Goal: Check status: Check status

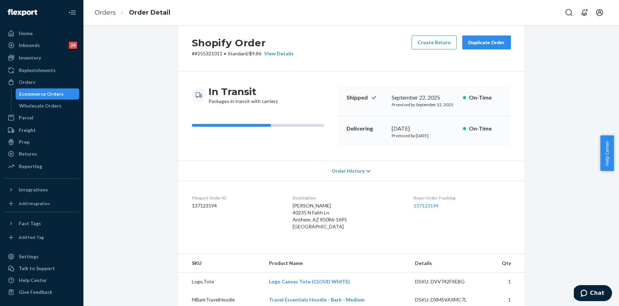
scroll to position [192, 0]
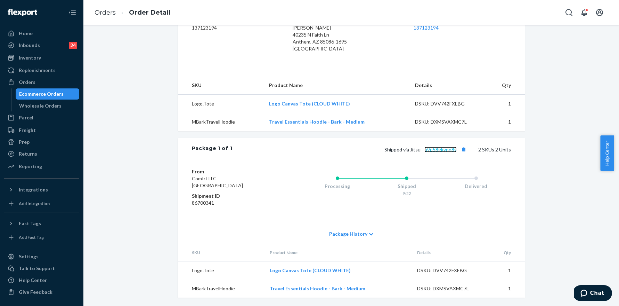
click at [435, 150] on link "u9p58gkvnn8y" at bounding box center [441, 149] width 32 height 6
click at [107, 13] on link "Orders" at bounding box center [105, 13] width 21 height 8
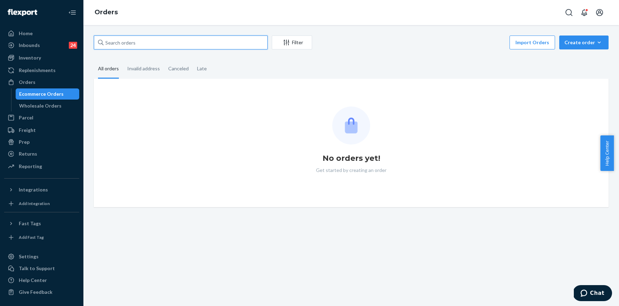
click at [182, 49] on input "text" at bounding box center [181, 42] width 174 height 14
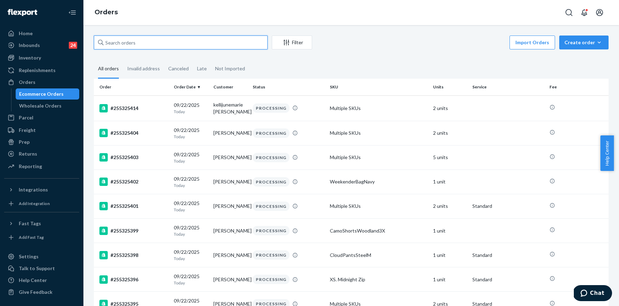
paste input "255308840"
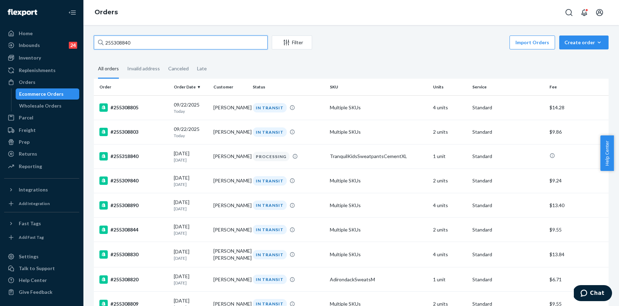
type input "255308840"
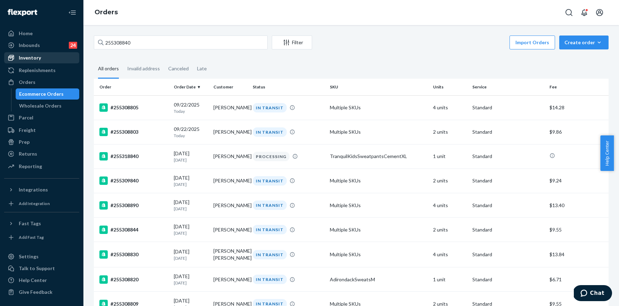
click at [32, 58] on div "Inventory" at bounding box center [30, 57] width 22 height 7
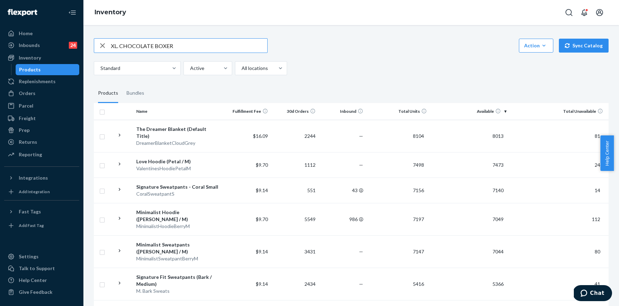
type input "XL. CHOCOLATE BOXER"
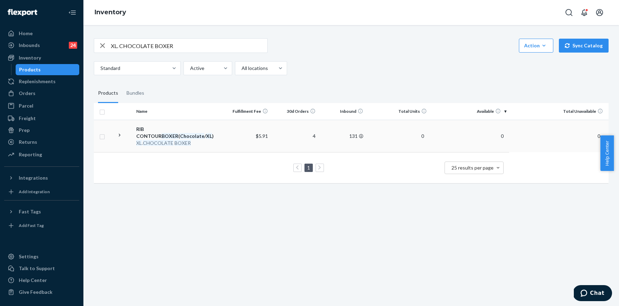
click at [174, 133] on em "BOXER" at bounding box center [170, 136] width 17 height 6
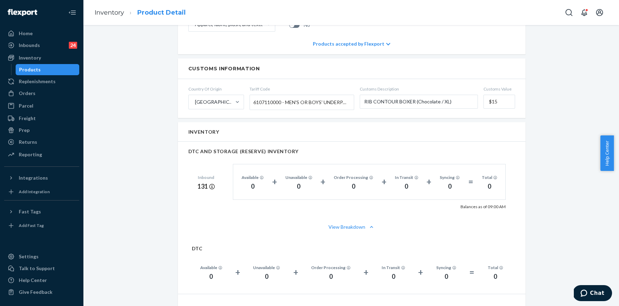
scroll to position [322, 0]
click at [107, 16] on link "Inventory" at bounding box center [110, 13] width 30 height 8
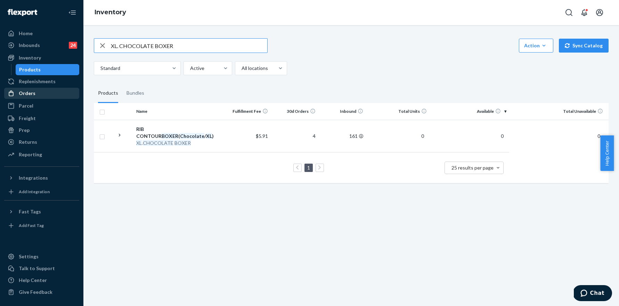
click at [29, 96] on div "Orders" at bounding box center [27, 93] width 17 height 7
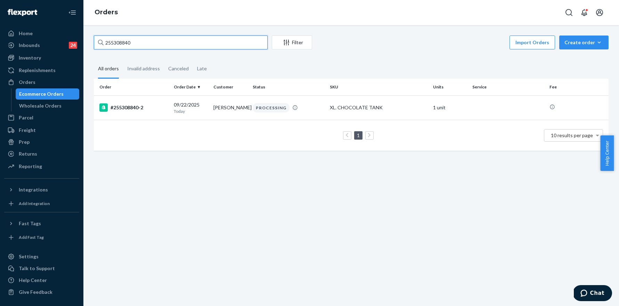
click at [142, 44] on input "255308840" at bounding box center [181, 42] width 174 height 14
paste input "22263"
type input "255322263"
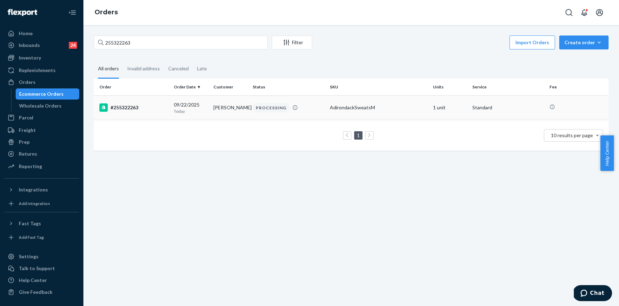
click at [122, 105] on div "#255322263" at bounding box center [133, 107] width 69 height 8
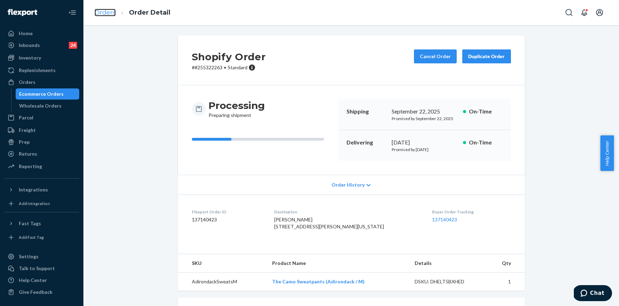
click at [100, 14] on link "Orders" at bounding box center [105, 13] width 21 height 8
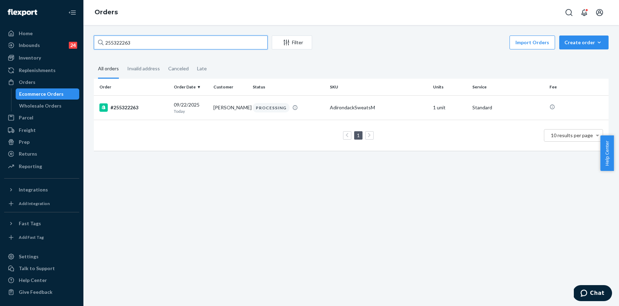
click at [193, 43] on input "255322263" at bounding box center [181, 42] width 174 height 14
paste input "03925"
type input "255303925"
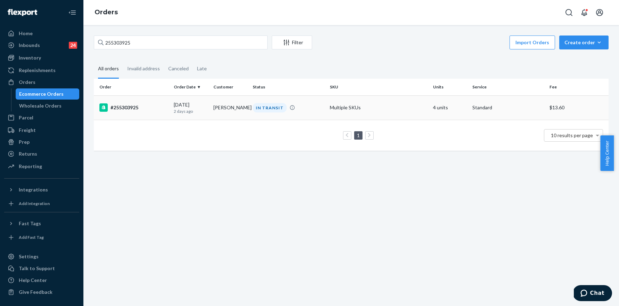
click at [123, 104] on div "#255303925" at bounding box center [133, 107] width 69 height 8
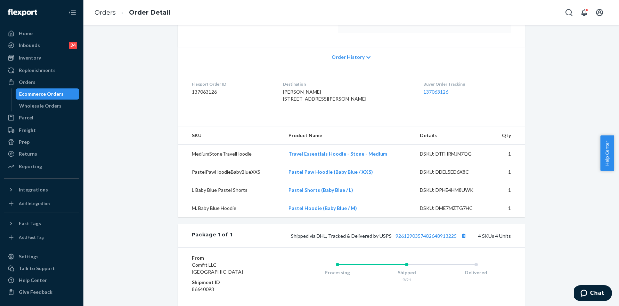
scroll to position [155, 0]
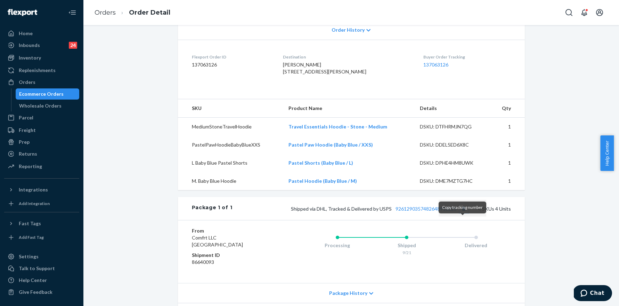
click at [463, 213] on button "Copy tracking number" at bounding box center [464, 208] width 9 height 9
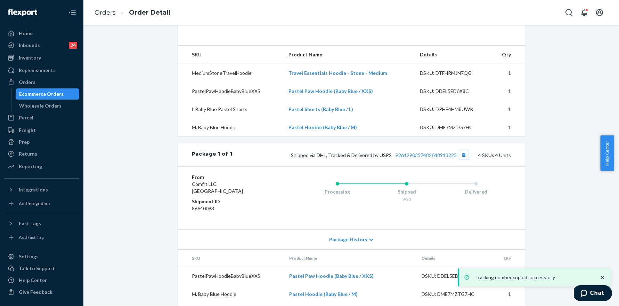
scroll to position [264, 0]
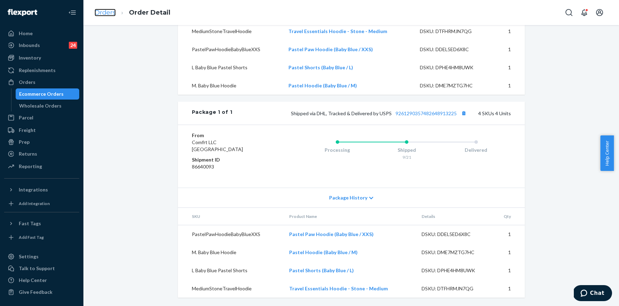
click at [107, 11] on link "Orders" at bounding box center [105, 13] width 21 height 8
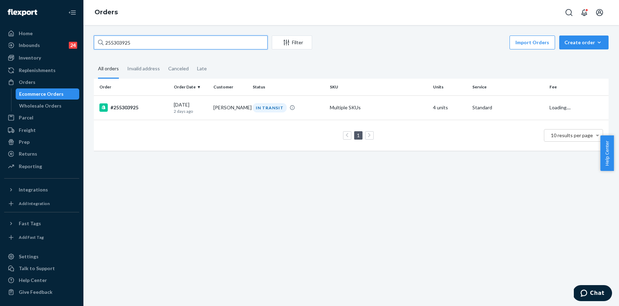
click at [176, 43] on input "255303925" at bounding box center [181, 42] width 174 height 14
paste input "275570"
type input "255275570"
click at [134, 107] on div "#255275570" at bounding box center [133, 107] width 69 height 8
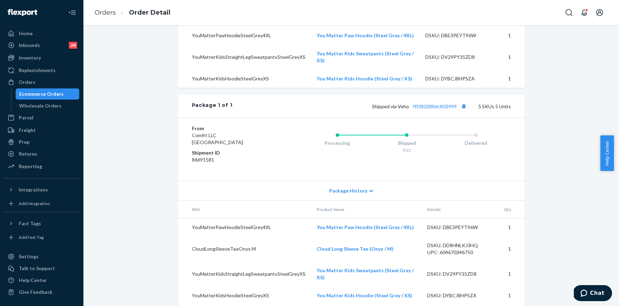
scroll to position [314, 0]
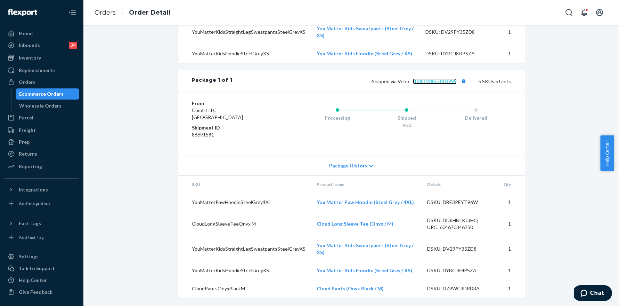
click at [436, 84] on link "fff380288dc803999" at bounding box center [435, 81] width 44 height 6
click at [108, 14] on link "Orders" at bounding box center [105, 13] width 21 height 8
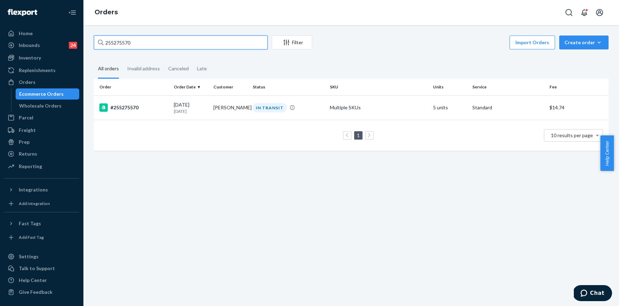
click at [170, 38] on input "255275570" at bounding box center [181, 42] width 174 height 14
paste input "59163"
type input "255259163"
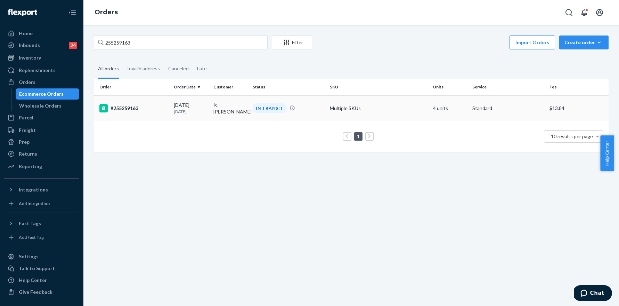
click at [131, 104] on div "#255259163" at bounding box center [133, 108] width 69 height 8
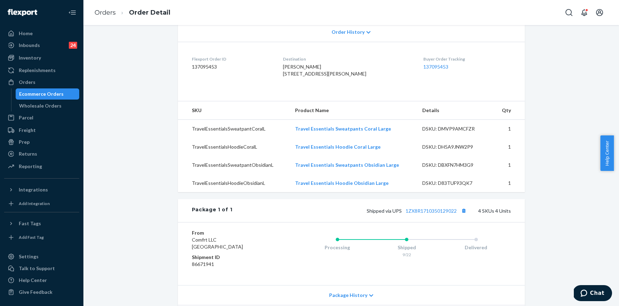
scroll to position [223, 0]
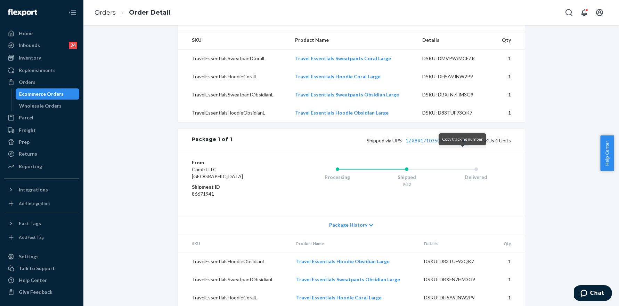
click at [461, 145] on button "Copy tracking number" at bounding box center [464, 140] width 9 height 9
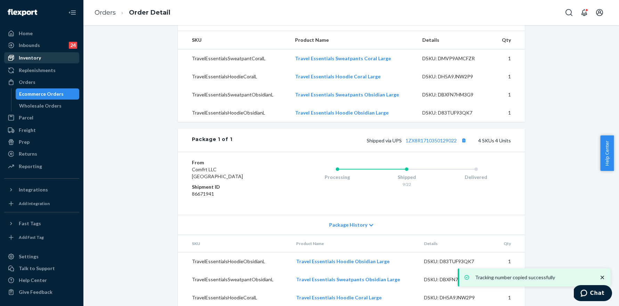
click at [33, 58] on div "Inventory" at bounding box center [30, 57] width 22 height 7
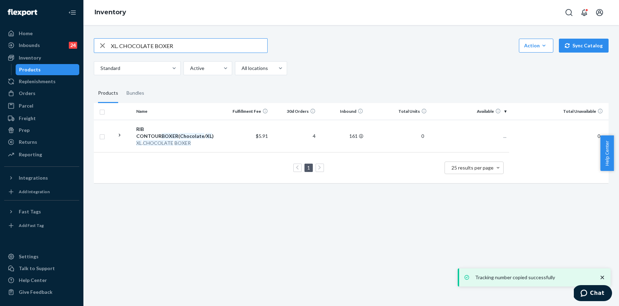
click at [180, 50] on input "XL. CHOCOLATE BOXER" at bounding box center [189, 46] width 156 height 14
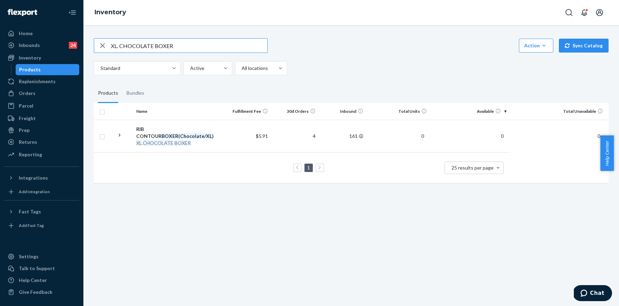
click at [180, 50] on input "XL. CHOCOLATE BOXER" at bounding box center [189, 46] width 156 height 14
type input "L/XL. Bone"
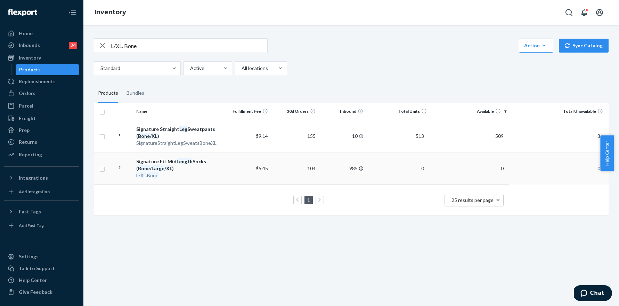
click at [183, 163] on em "Length" at bounding box center [185, 161] width 16 height 6
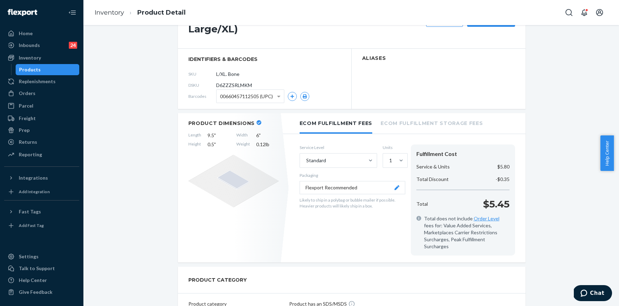
scroll to position [187, 0]
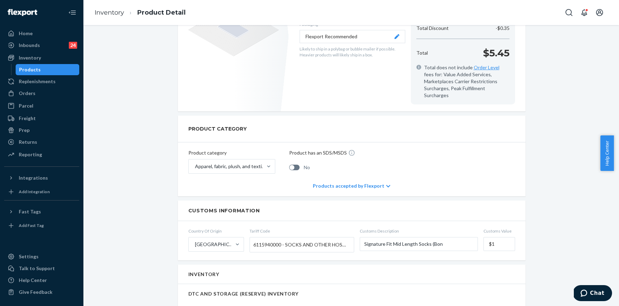
click at [354, 177] on div "Products accepted by Flexport" at bounding box center [352, 185] width 78 height 21
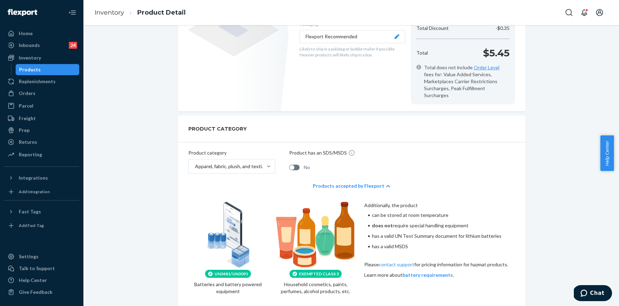
scroll to position [252, 0]
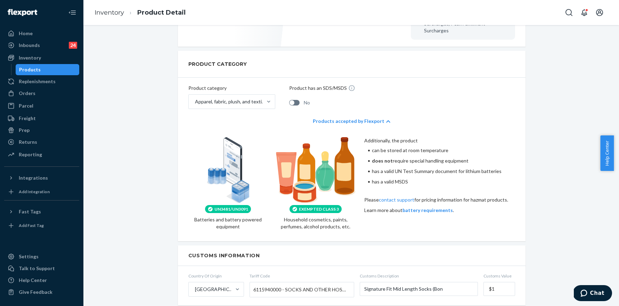
click at [386, 119] on icon at bounding box center [388, 121] width 4 height 5
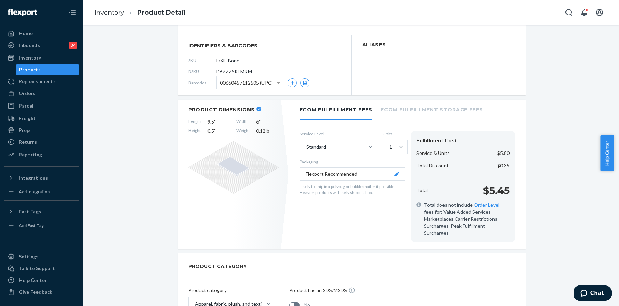
scroll to position [0, 0]
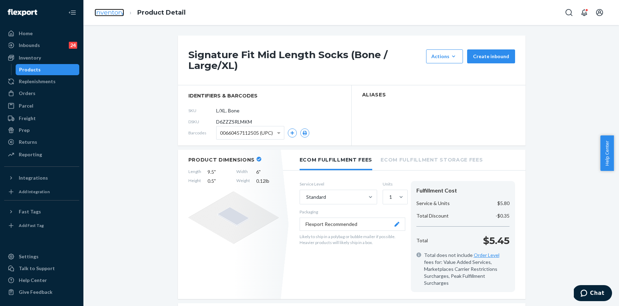
click at [111, 10] on link "Inventory" at bounding box center [110, 13] width 30 height 8
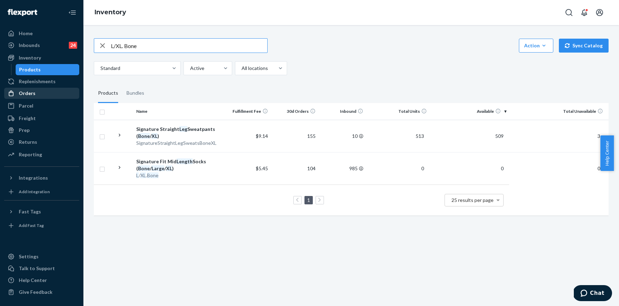
click at [33, 97] on div "Orders" at bounding box center [42, 93] width 74 height 10
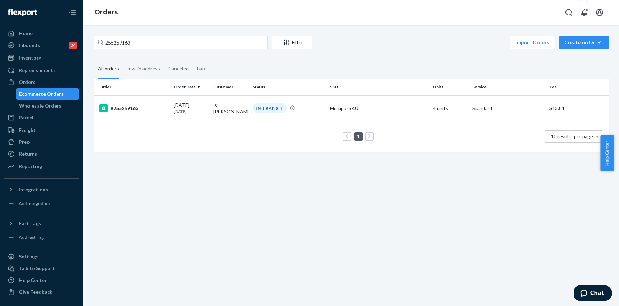
click at [152, 34] on div "255259163 Filter Import Orders Create order Ecommerce order Removal order All o…" at bounding box center [351, 165] width 536 height 281
click at [144, 48] on input "255259163" at bounding box center [181, 42] width 174 height 14
click at [145, 48] on input "255259163" at bounding box center [181, 42] width 174 height 14
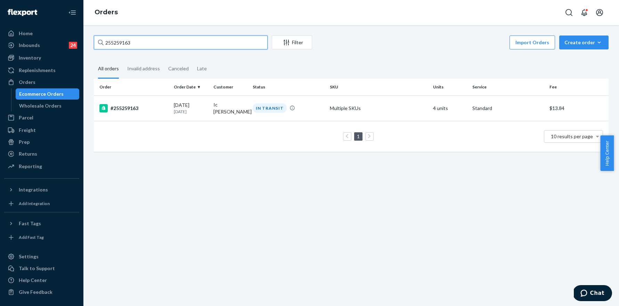
paste input "66001"
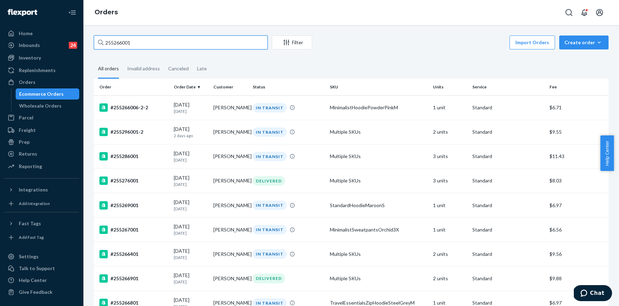
type input "255266001"
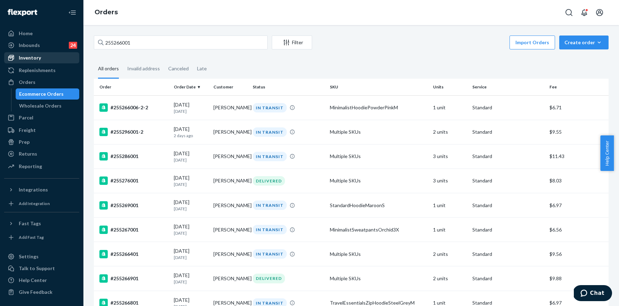
click at [34, 54] on div "Inventory" at bounding box center [42, 58] width 74 height 10
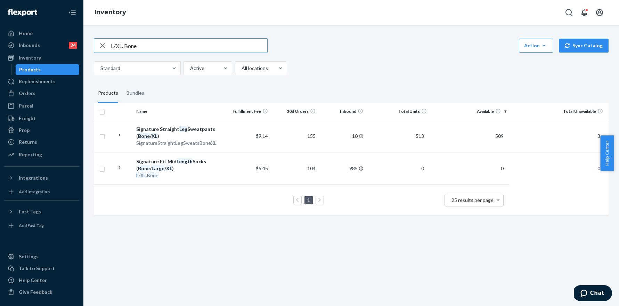
drag, startPoint x: 144, startPoint y: 44, endPoint x: 102, endPoint y: 42, distance: 41.4
click at [102, 42] on div "L/XL. Bone" at bounding box center [180, 46] width 173 height 14
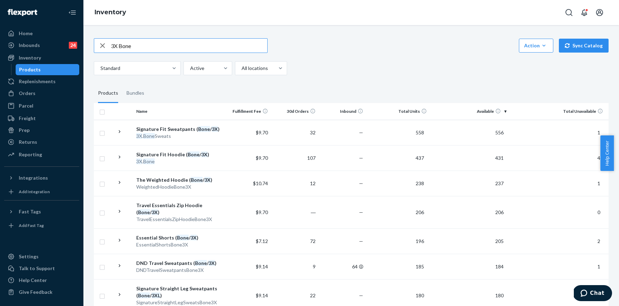
click at [149, 41] on input "3X Bone" at bounding box center [189, 46] width 156 height 14
paste input ". Bone Sweats"
type input "3X. Bone Sweats"
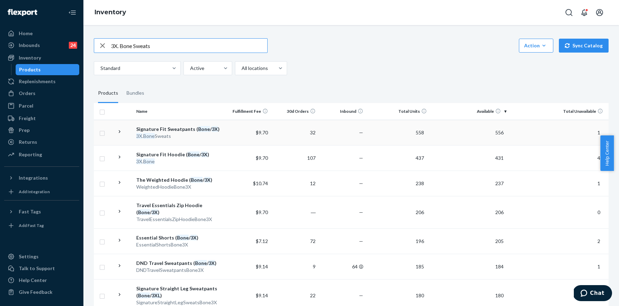
click at [182, 129] on div "Signature Fit Sweatpants ( Bone / 3X )" at bounding box center [178, 129] width 84 height 7
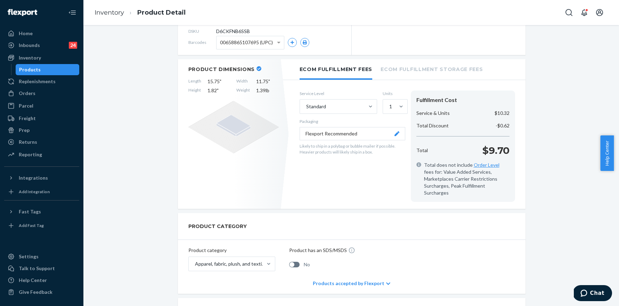
scroll to position [328, 0]
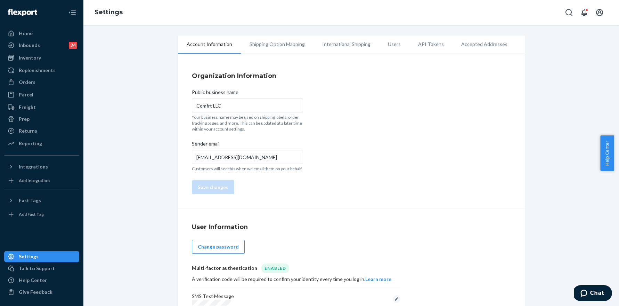
click at [389, 44] on li "Users" at bounding box center [394, 43] width 30 height 17
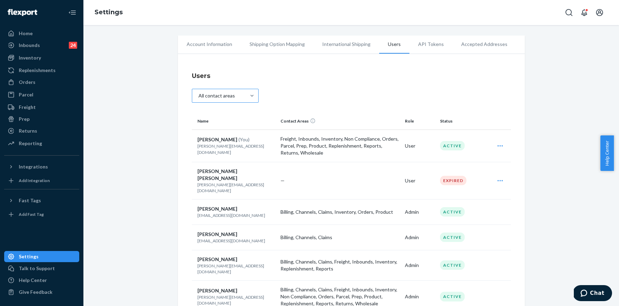
click at [239, 95] on div "All contact areas" at bounding box center [219, 95] width 54 height 13
click at [201, 96] on input "All contact areas" at bounding box center [201, 96] width 0 height 0
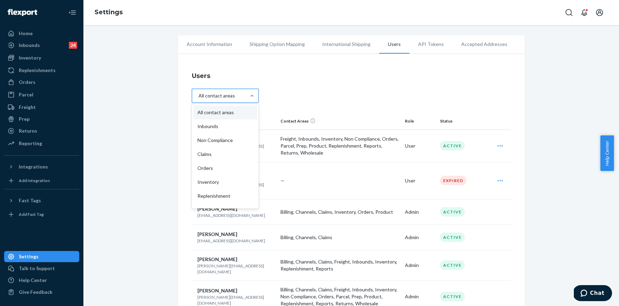
click at [317, 96] on div "option Non Compliance focused, 3 of 16. 16 results available. Use Up and Down t…" at bounding box center [351, 97] width 319 height 16
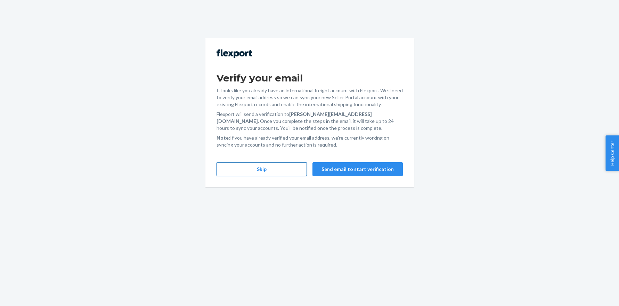
click at [283, 172] on button "Skip" at bounding box center [262, 169] width 90 height 14
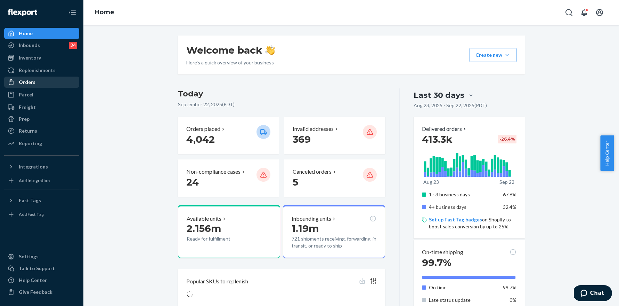
click at [41, 85] on div "Orders" at bounding box center [42, 82] width 74 height 10
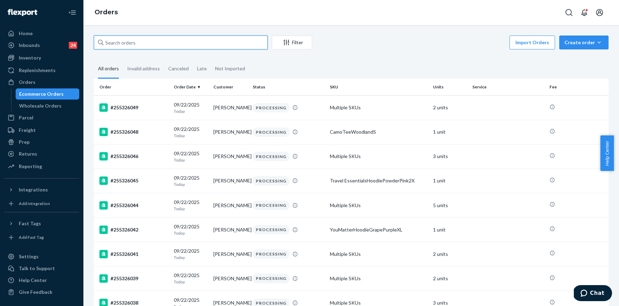
click at [153, 47] on input "text" at bounding box center [181, 42] width 174 height 14
click at [153, 46] on input "text" at bounding box center [181, 42] width 174 height 14
paste input "255245145"
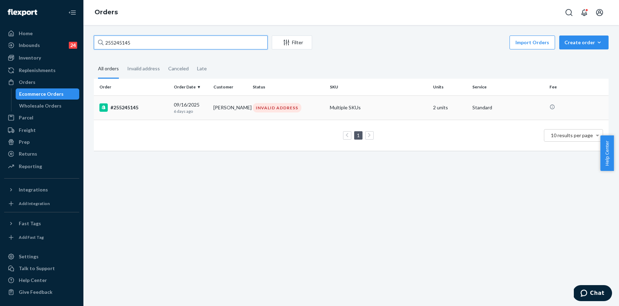
type input "255245145"
click at [128, 110] on div "#255245145" at bounding box center [133, 107] width 69 height 8
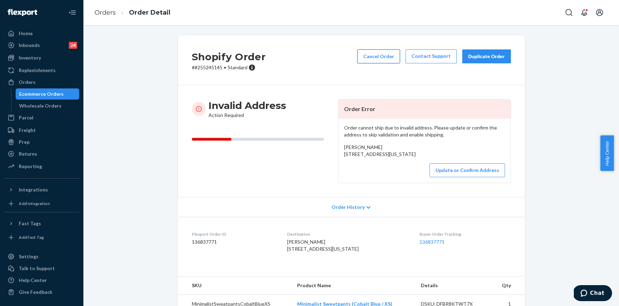
click at [371, 60] on button "Cancel Order" at bounding box center [378, 56] width 43 height 14
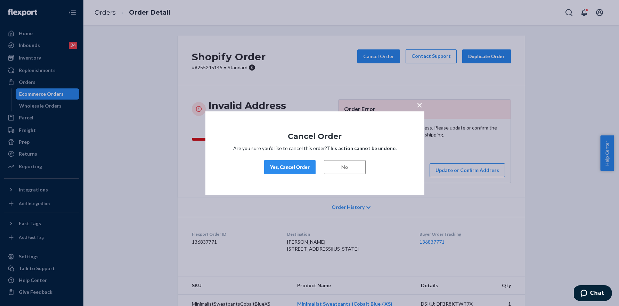
click at [295, 166] on div "Yes, Cancel Order" at bounding box center [290, 166] width 40 height 7
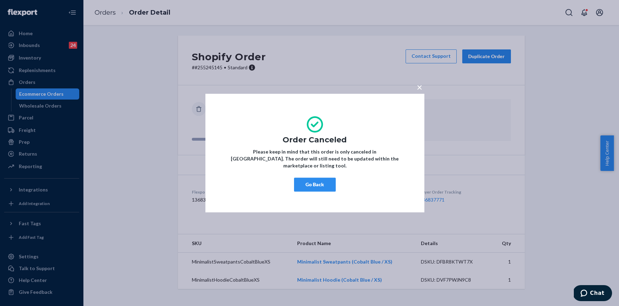
click at [418, 93] on span "×" at bounding box center [420, 87] width 6 height 12
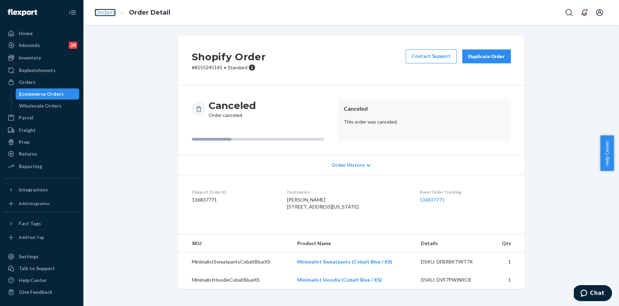
click at [111, 11] on link "Orders" at bounding box center [105, 13] width 21 height 8
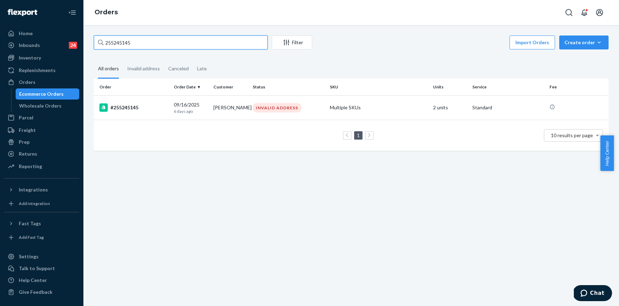
click at [158, 39] on input "255245145" at bounding box center [181, 42] width 174 height 14
click at [142, 43] on input "255245145" at bounding box center [181, 42] width 174 height 14
drag, startPoint x: 140, startPoint y: 42, endPoint x: 118, endPoint y: 43, distance: 22.3
click at [118, 43] on input "255245145" at bounding box center [181, 42] width 174 height 14
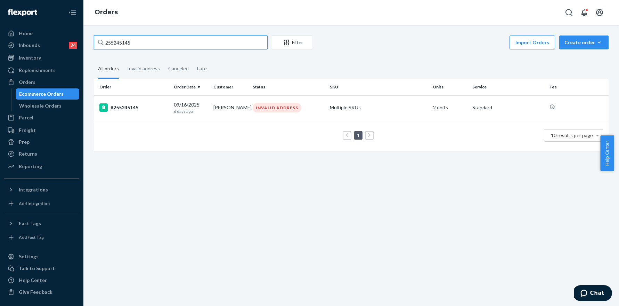
click at [118, 43] on input "255245145" at bounding box center [181, 42] width 174 height 14
click at [113, 41] on input "255245145" at bounding box center [181, 42] width 174 height 14
drag, startPoint x: 112, startPoint y: 41, endPoint x: 162, endPoint y: 43, distance: 49.4
click at [162, 43] on input "255245145" at bounding box center [181, 42] width 174 height 14
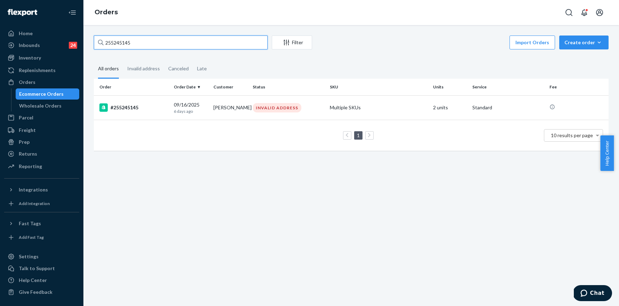
paste input "5325843"
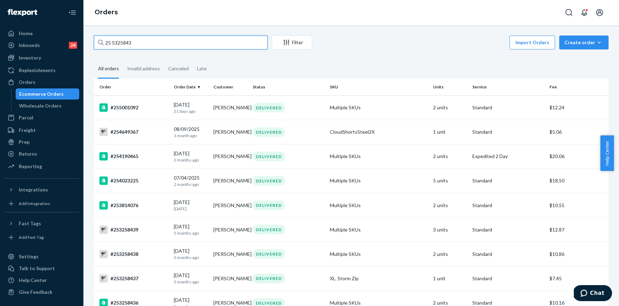
click at [114, 42] on input "25 5325843" at bounding box center [181, 42] width 174 height 14
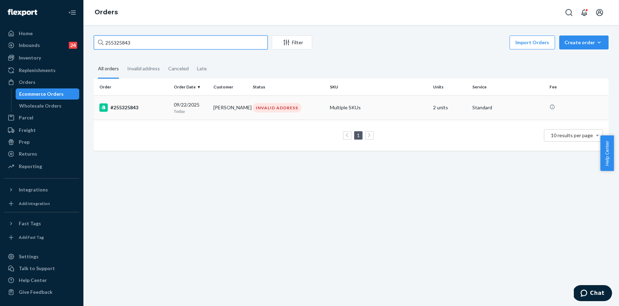
type input "255325843"
click at [121, 107] on div "#255325843" at bounding box center [133, 107] width 69 height 8
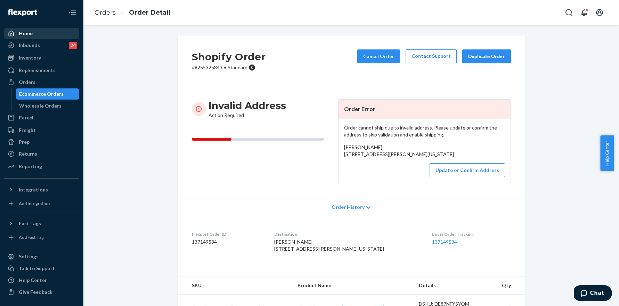
click at [39, 30] on div "Home" at bounding box center [42, 34] width 74 height 10
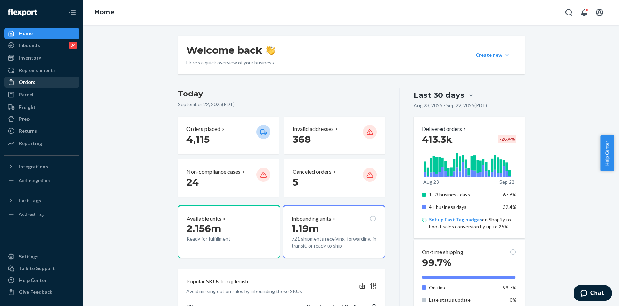
click at [32, 86] on div "Orders" at bounding box center [42, 82] width 74 height 10
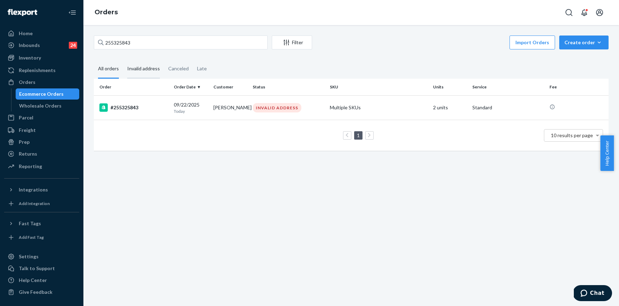
click at [147, 71] on div "Invalid address" at bounding box center [143, 68] width 33 height 19
click at [123, 59] on input "Invalid address" at bounding box center [123, 59] width 0 height 0
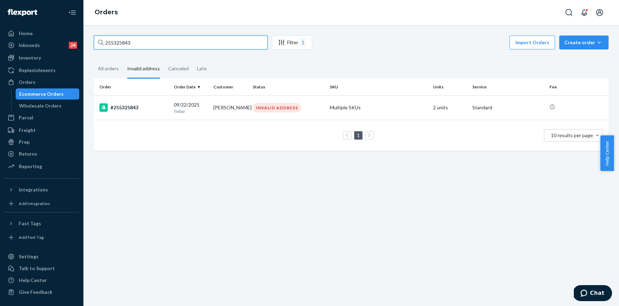
click at [160, 42] on input "255325843" at bounding box center [181, 42] width 174 height 14
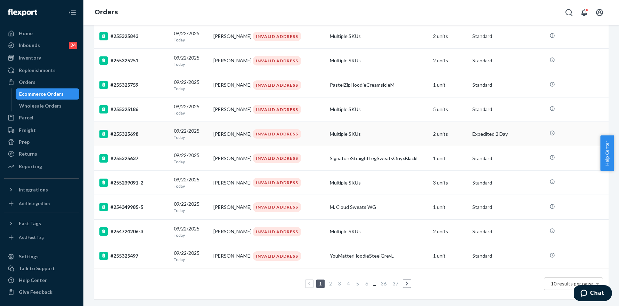
scroll to position [80, 0]
click at [551, 280] on span "10 results per page" at bounding box center [572, 283] width 42 height 6
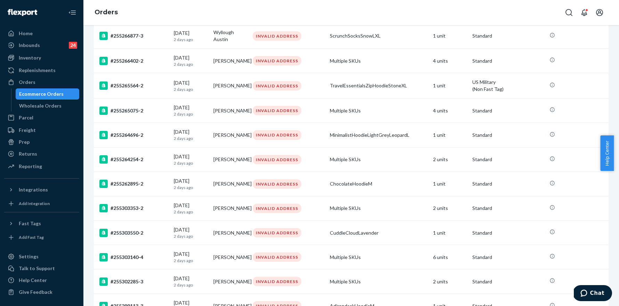
scroll to position [2092, 0]
click at [31, 258] on div "Settings" at bounding box center [29, 256] width 20 height 7
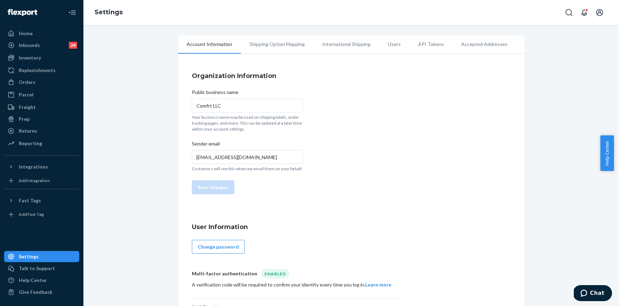
click at [327, 42] on li "International Shipping" at bounding box center [347, 43] width 66 height 17
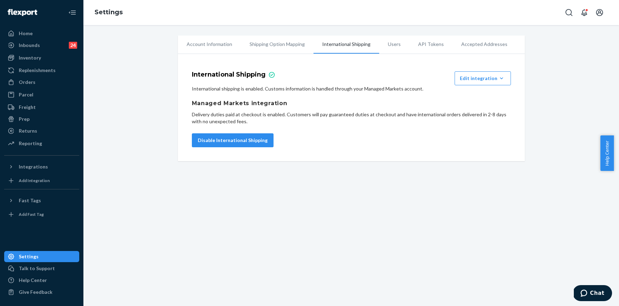
click at [387, 44] on li "Users" at bounding box center [394, 43] width 30 height 17
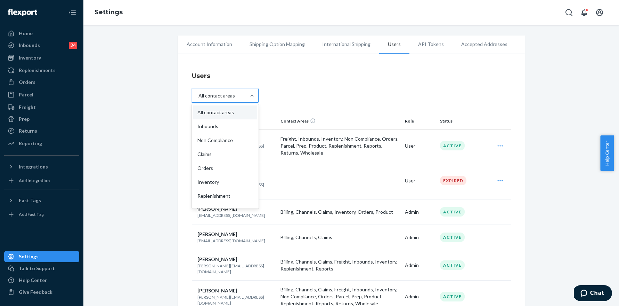
click at [240, 94] on div "All contact areas" at bounding box center [219, 95] width 54 height 13
click at [201, 96] on input "option All contact areas focused, 1 of 16. 16 results available. Use Up and Dow…" at bounding box center [201, 96] width 0 height 0
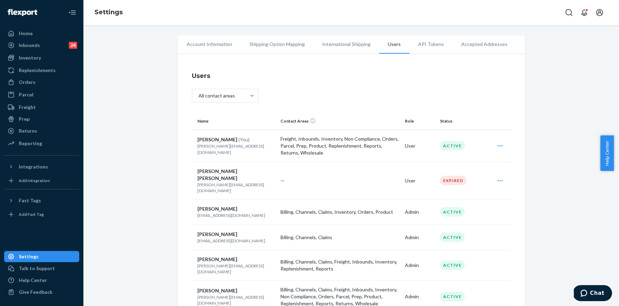
click at [207, 50] on li "Account Information" at bounding box center [209, 43] width 63 height 17
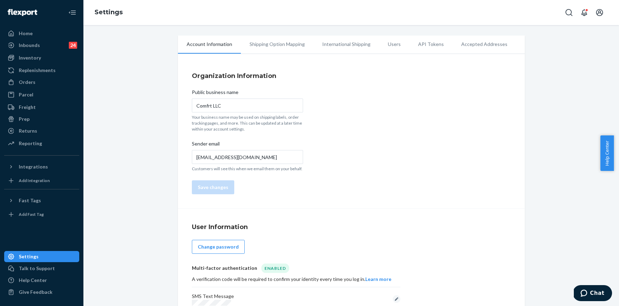
click at [334, 46] on li "International Shipping" at bounding box center [347, 43] width 66 height 17
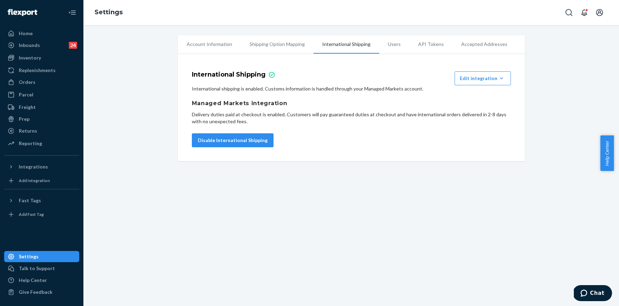
click at [384, 47] on li "Users" at bounding box center [394, 43] width 30 height 17
